Goal: Task Accomplishment & Management: Manage account settings

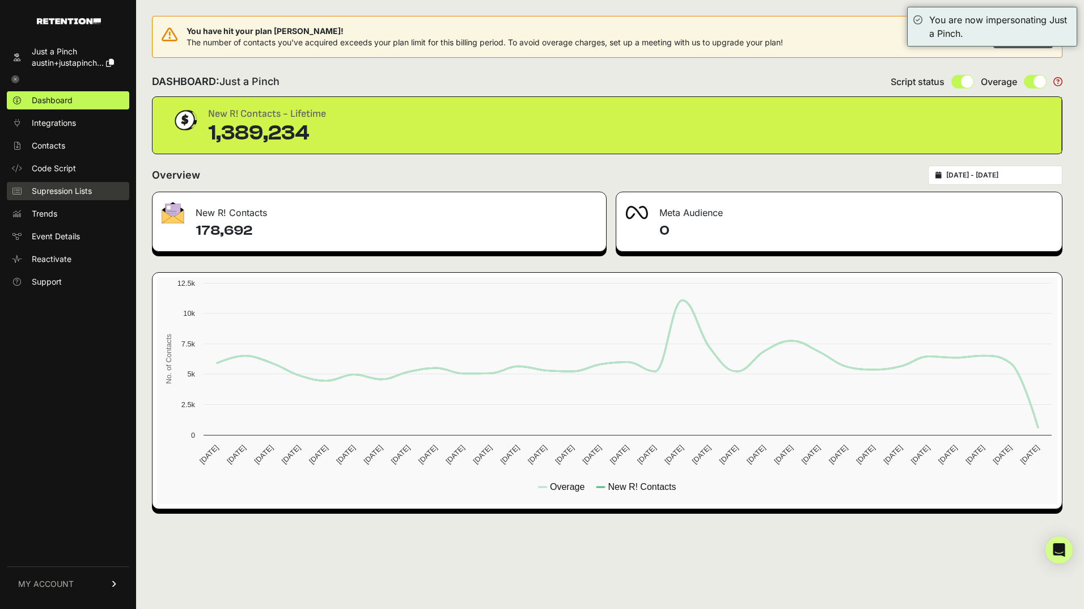
click at [77, 197] on link "Supression Lists" at bounding box center [68, 191] width 122 height 18
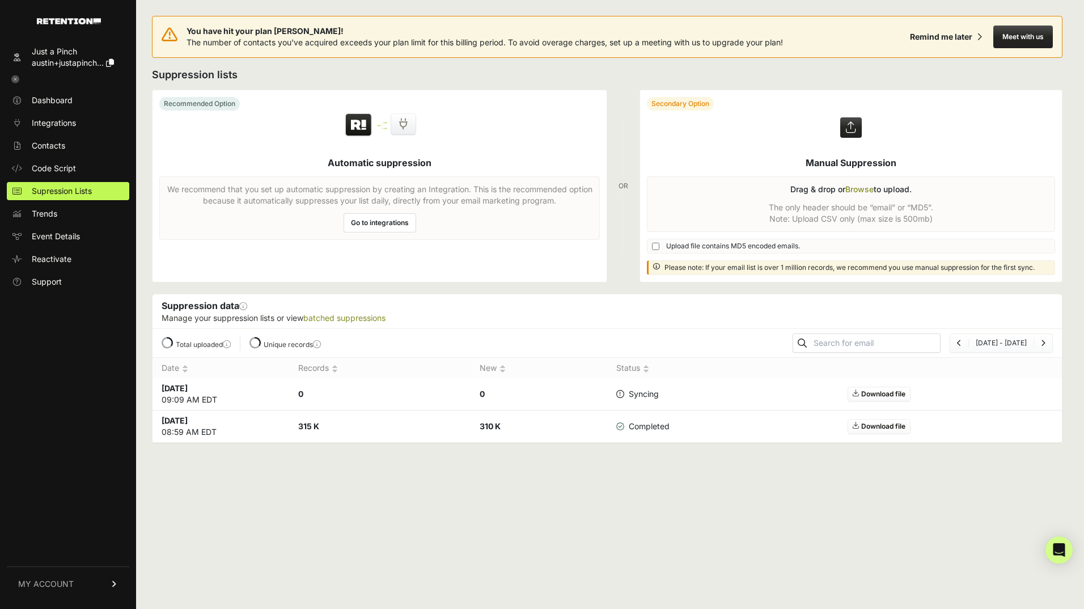
click at [466, 471] on div "You have hit your plan max! The number of contacts you've acquired exceeds your…" at bounding box center [607, 304] width 942 height 609
click at [517, 517] on div "You have hit your plan max! The number of contacts you've acquired exceeds your…" at bounding box center [607, 304] width 942 height 609
click at [478, 510] on div "You have hit your plan [PERSON_NAME]! The number of contacts you've acquired ex…" at bounding box center [607, 304] width 942 height 609
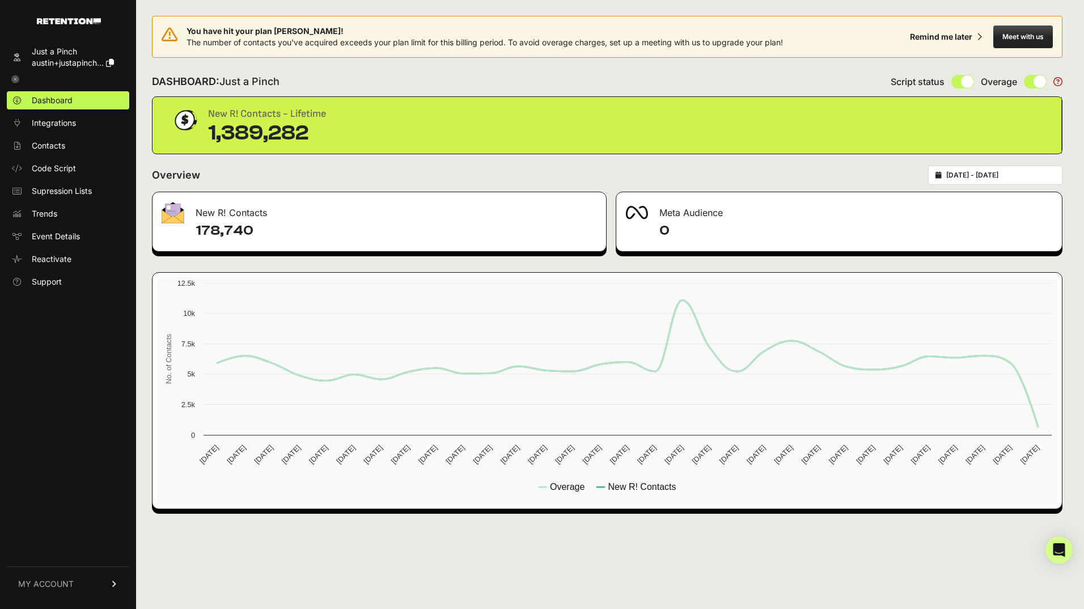
click at [14, 81] on icon at bounding box center [15, 79] width 8 height 8
